Goal: Check status: Check status

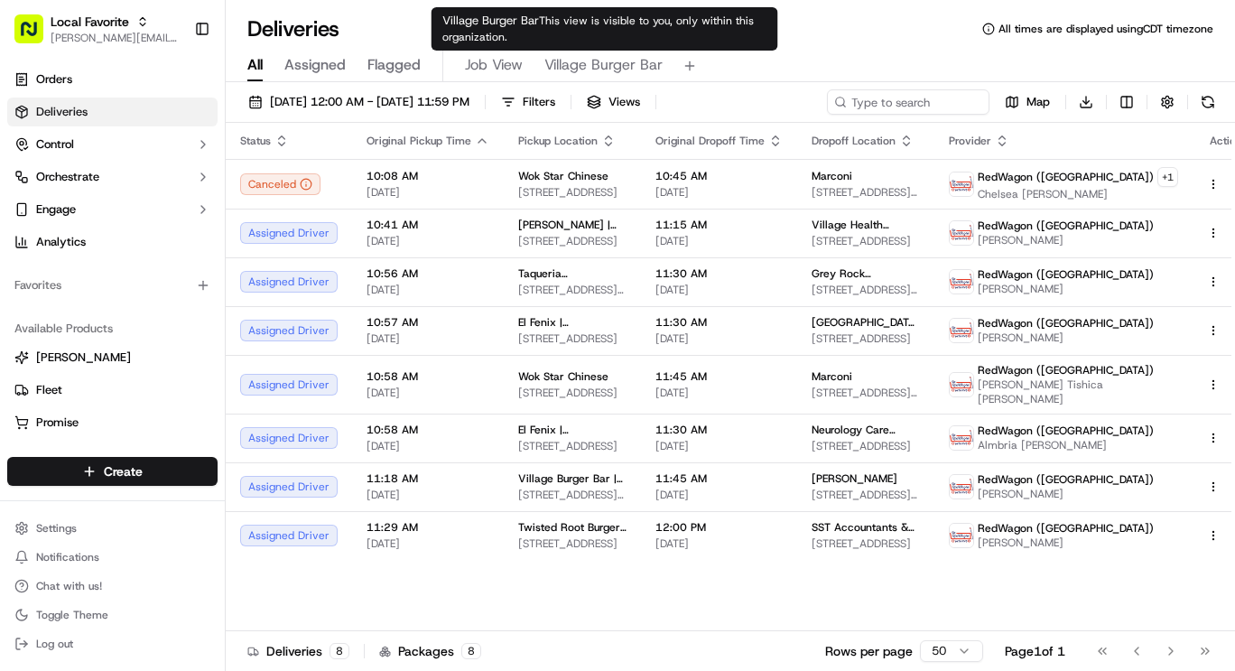
click at [590, 70] on span "Village Burger Bar" at bounding box center [603, 65] width 118 height 22
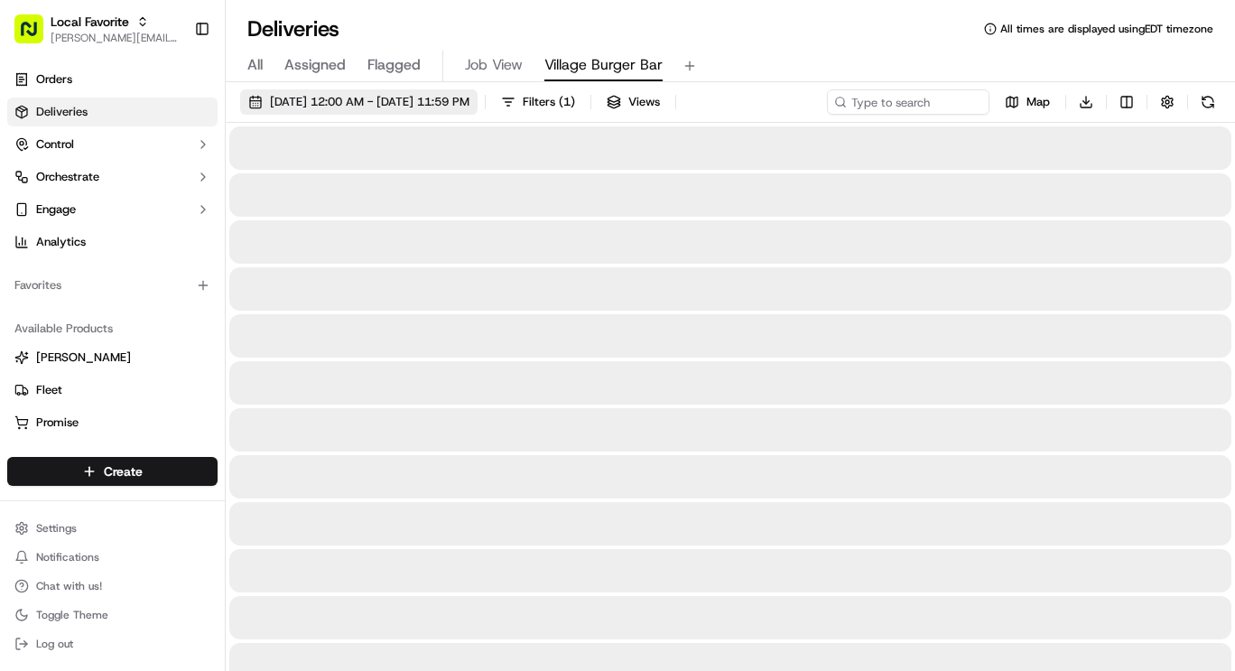
click at [467, 103] on span "[DATE] 12:00 AM - [DATE] 11:59 PM" at bounding box center [370, 102] width 200 height 16
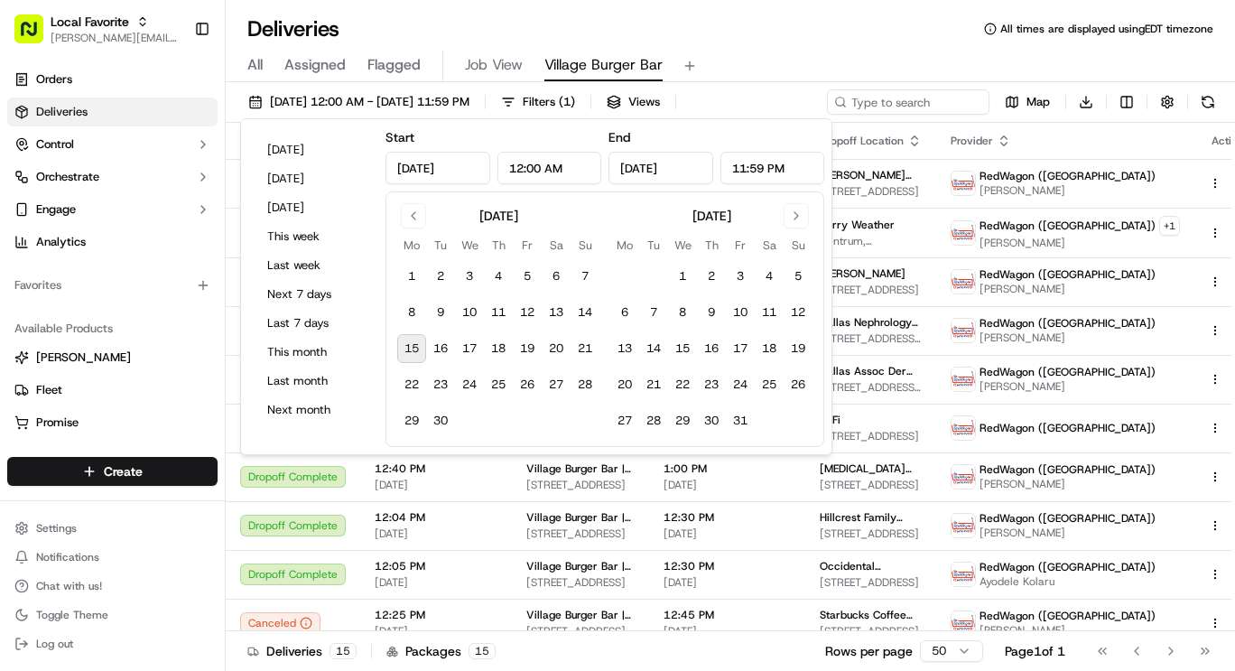
type input "[DATE]"
type input "12:00 AM"
type input "[DATE]"
type input "11:59 PM"
click at [416, 341] on button "15" at bounding box center [411, 348] width 29 height 29
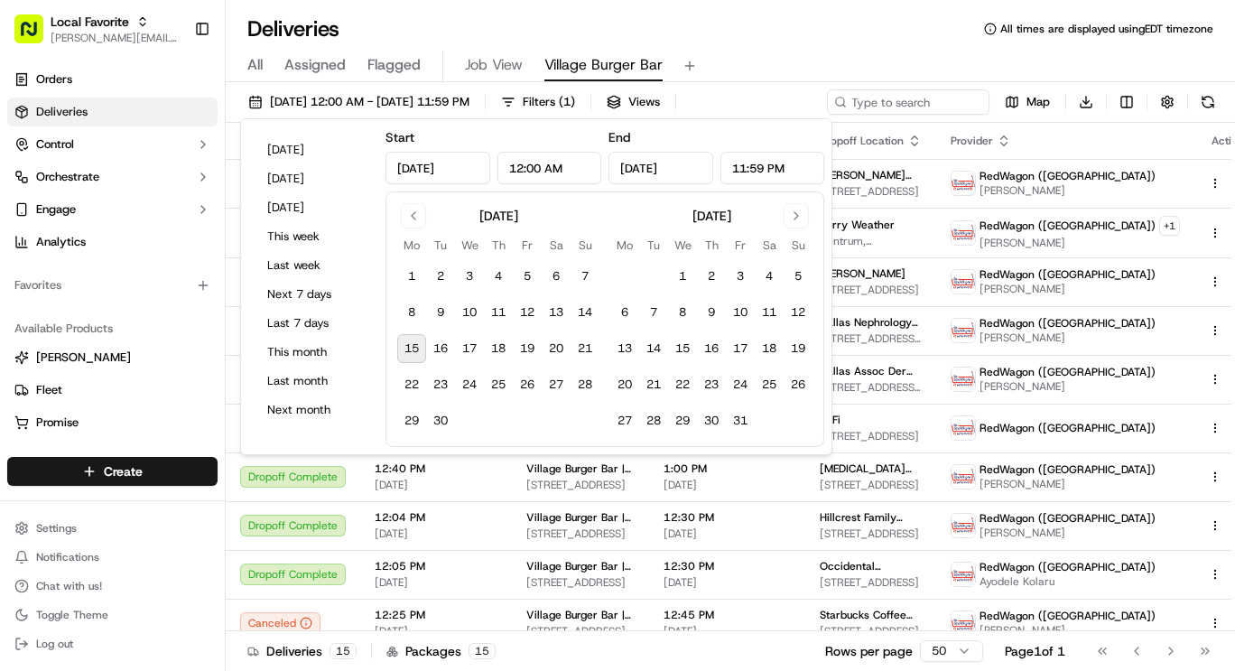
type input "[DATE]"
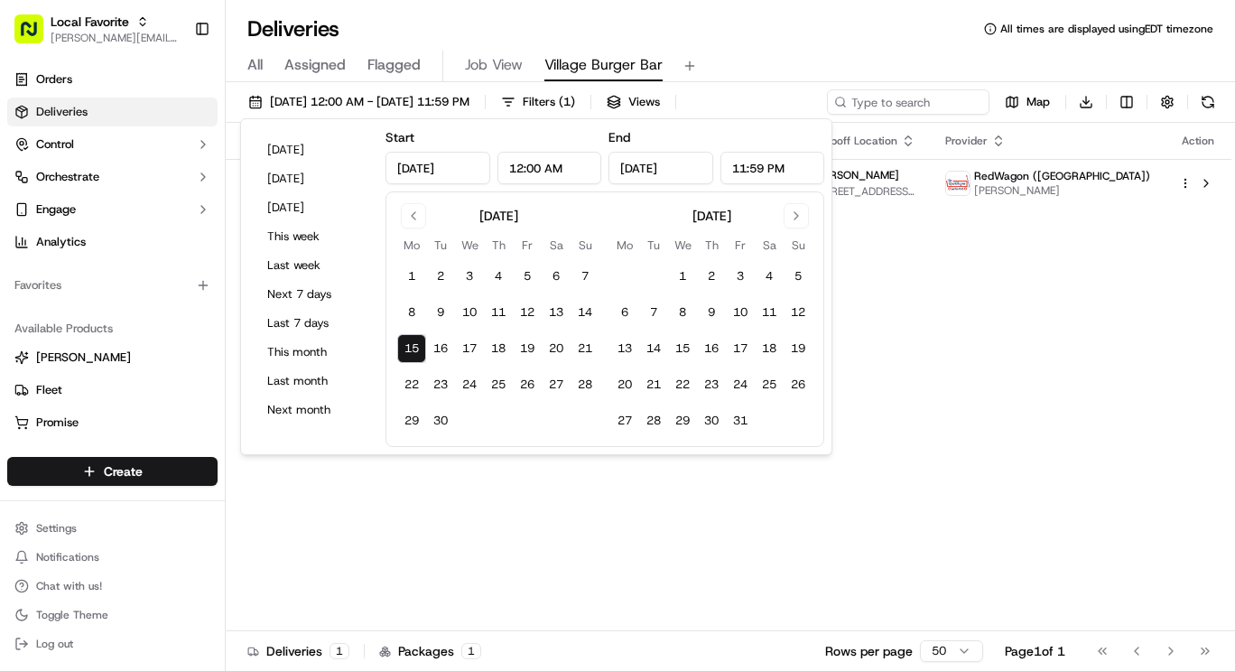
click at [640, 24] on div "Deliveries All times are displayed using EDT timezone" at bounding box center [730, 28] width 1009 height 29
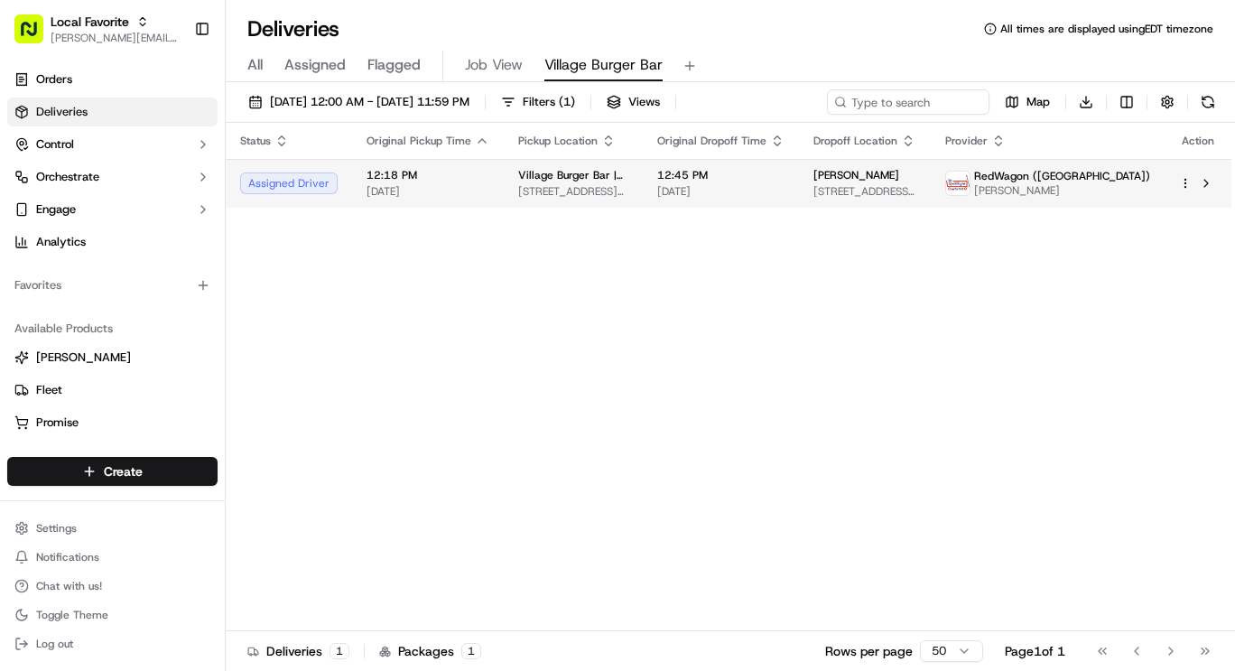
click at [1190, 182] on html "Local Favorite [PERSON_NAME][EMAIL_ADDRESS][PERSON_NAME][DOMAIN_NAME] Toggle Si…" at bounding box center [617, 335] width 1235 height 671
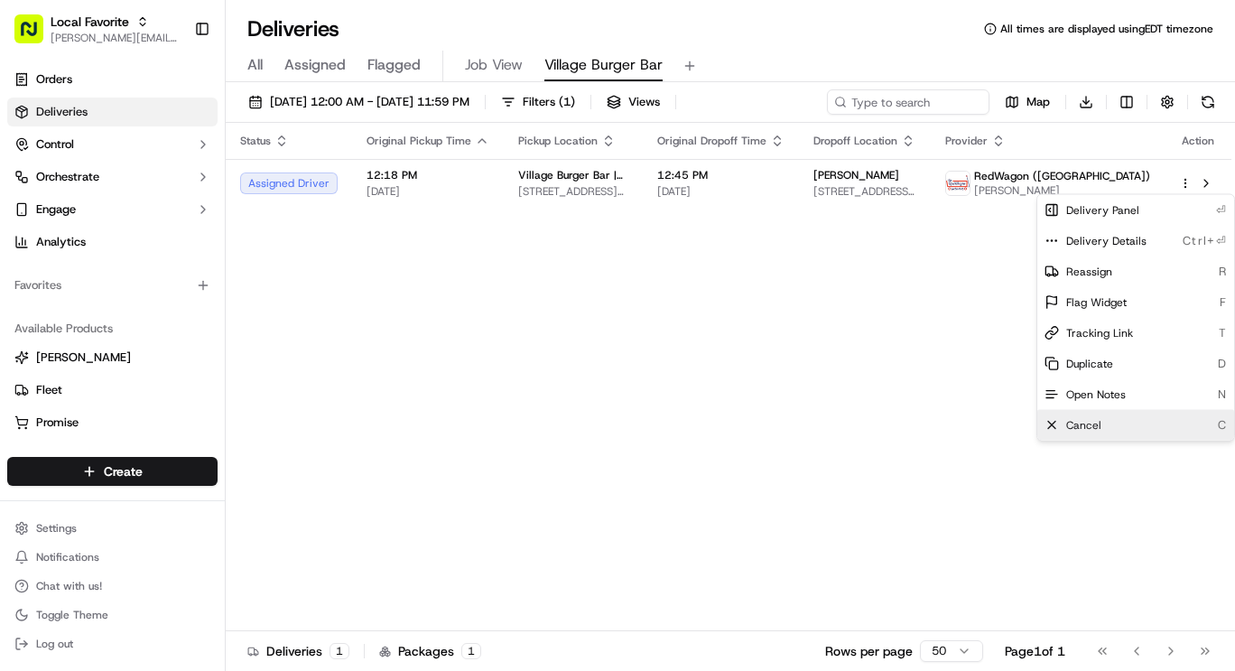
click at [1092, 428] on span "Cancel" at bounding box center [1083, 425] width 35 height 14
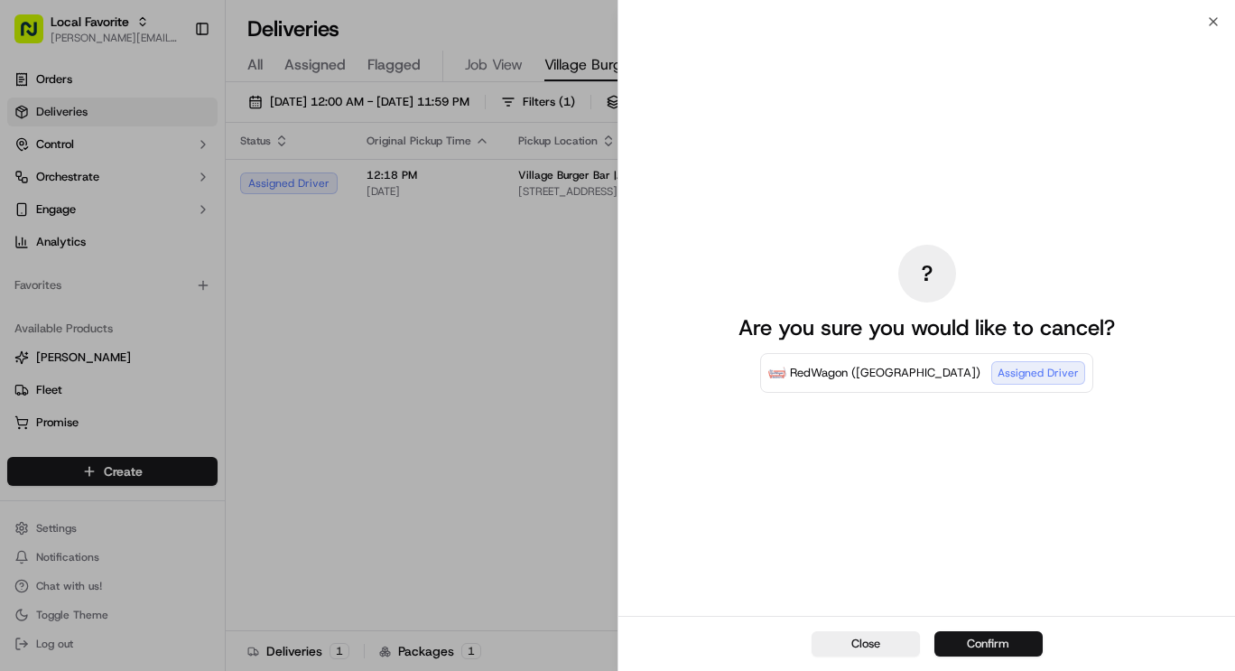
click at [989, 638] on button "Confirm" at bounding box center [988, 643] width 108 height 25
